Goal: Check status: Check status

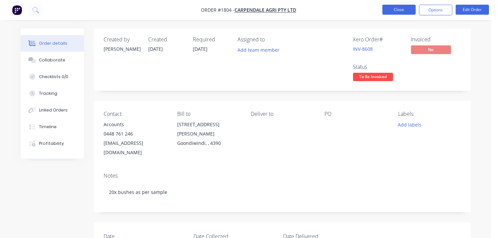
click at [403, 11] on button "Close" at bounding box center [399, 10] width 33 height 10
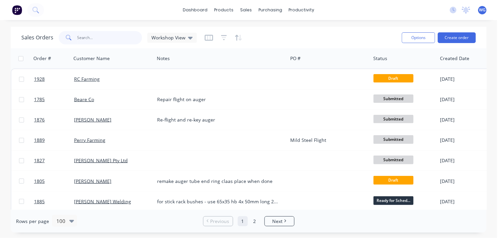
click at [86, 37] on input "text" at bounding box center [109, 37] width 65 height 13
click at [86, 37] on input "t" at bounding box center [109, 37] width 65 height 13
type input "tail"
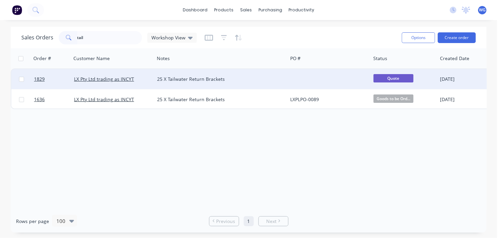
click at [222, 80] on div "25 X Tailwater Return Brackets" at bounding box center [217, 79] width 121 height 7
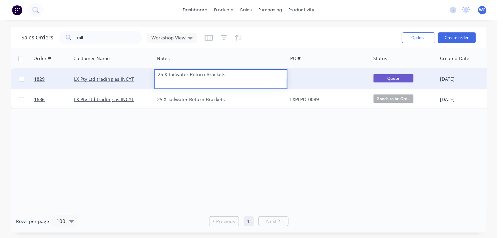
click at [299, 77] on div at bounding box center [328, 79] width 83 height 20
